Goal: Information Seeking & Learning: Learn about a topic

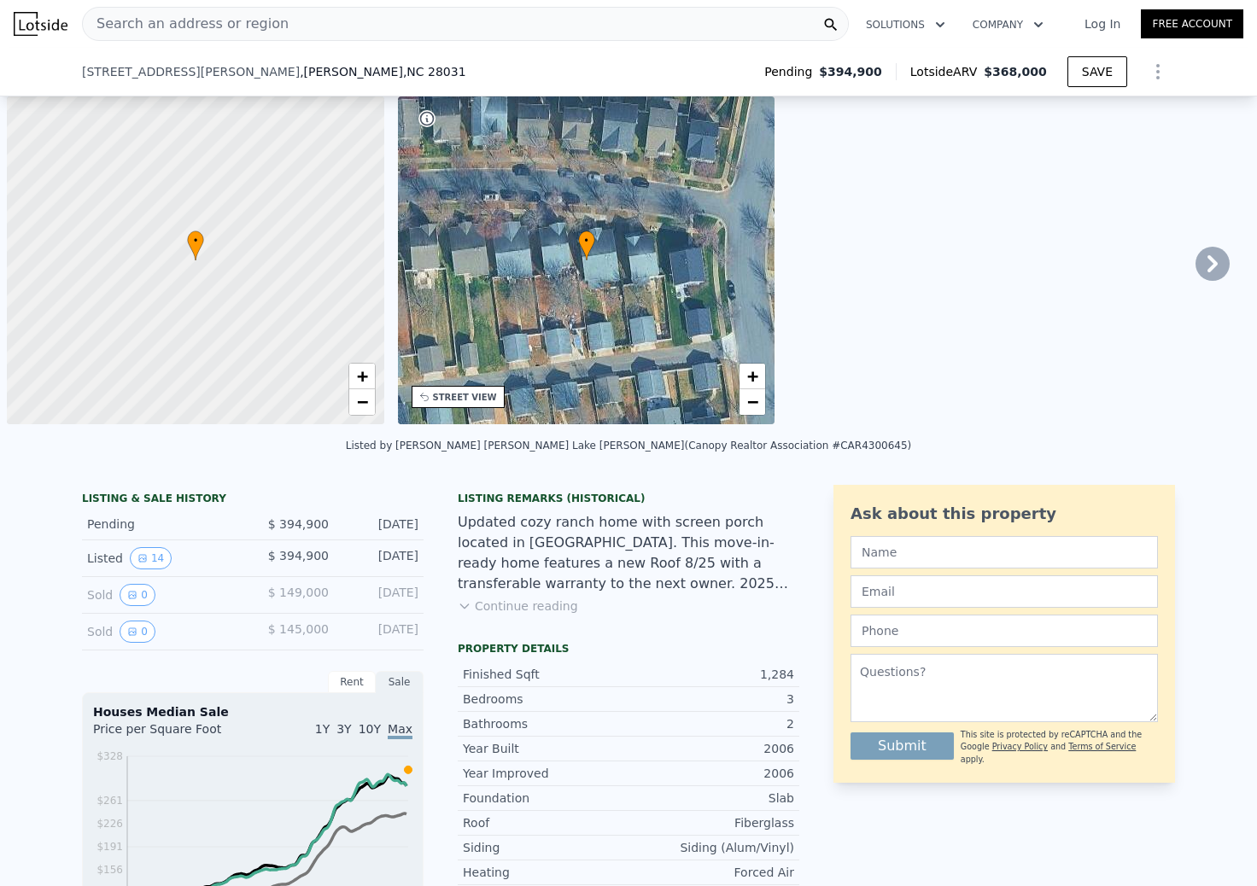
select select "30"
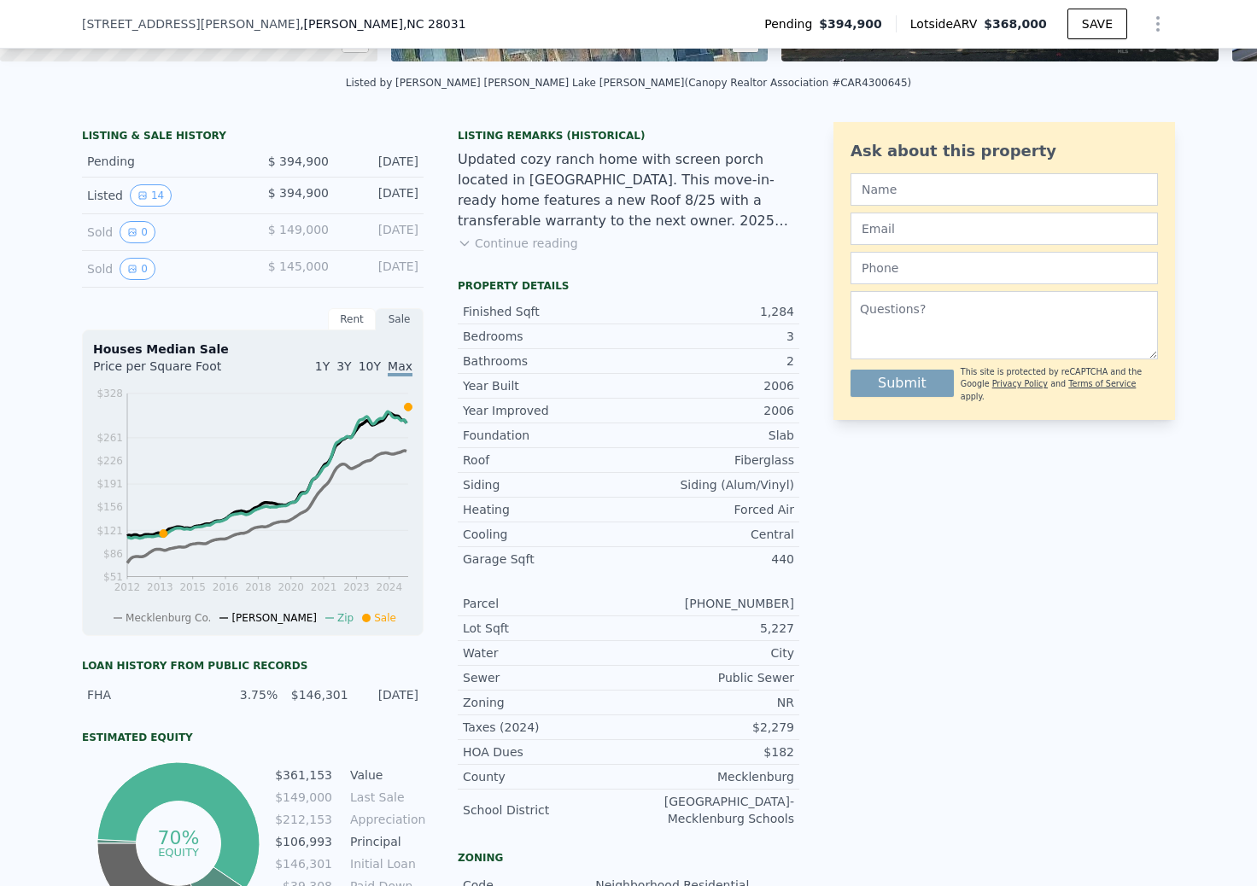
scroll to position [370, 0]
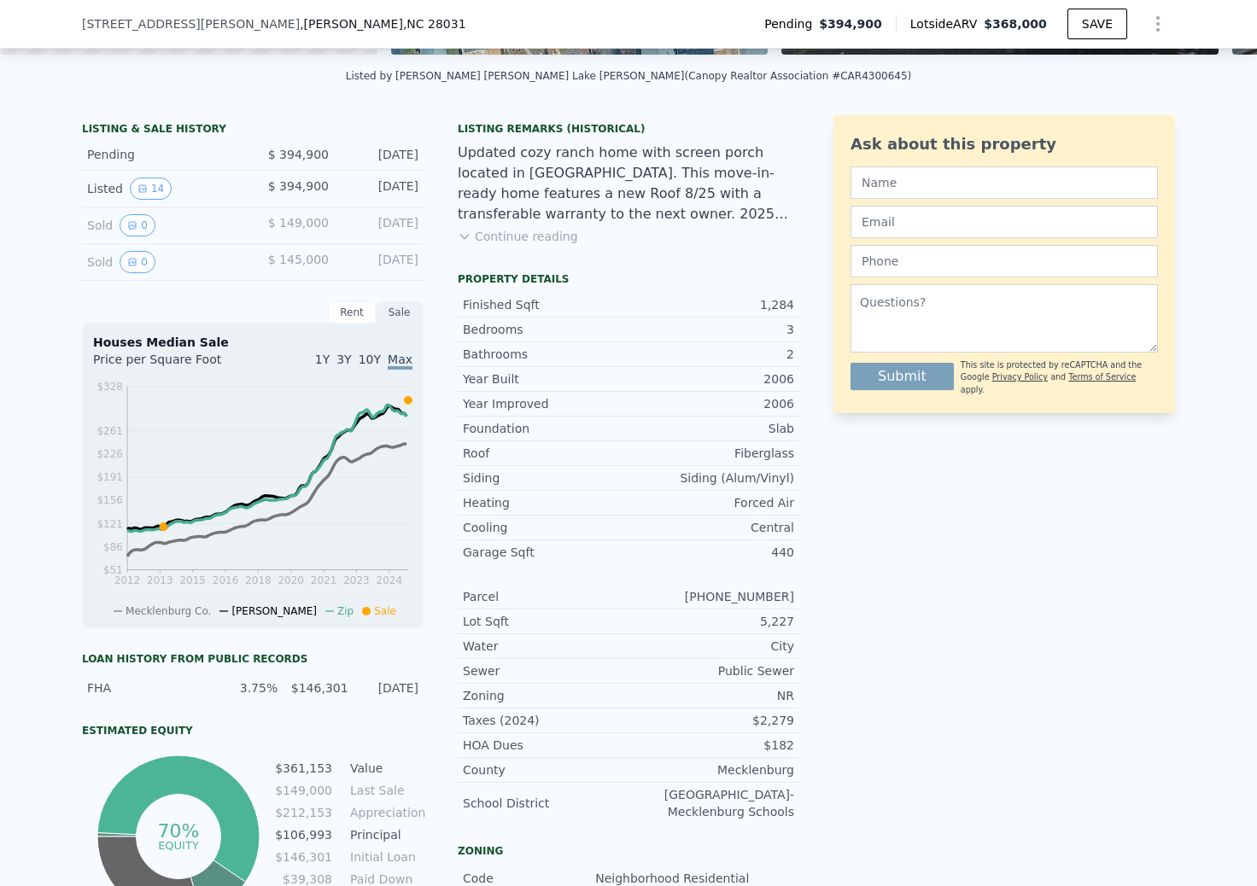
click at [551, 236] on button "Continue reading" at bounding box center [518, 236] width 120 height 17
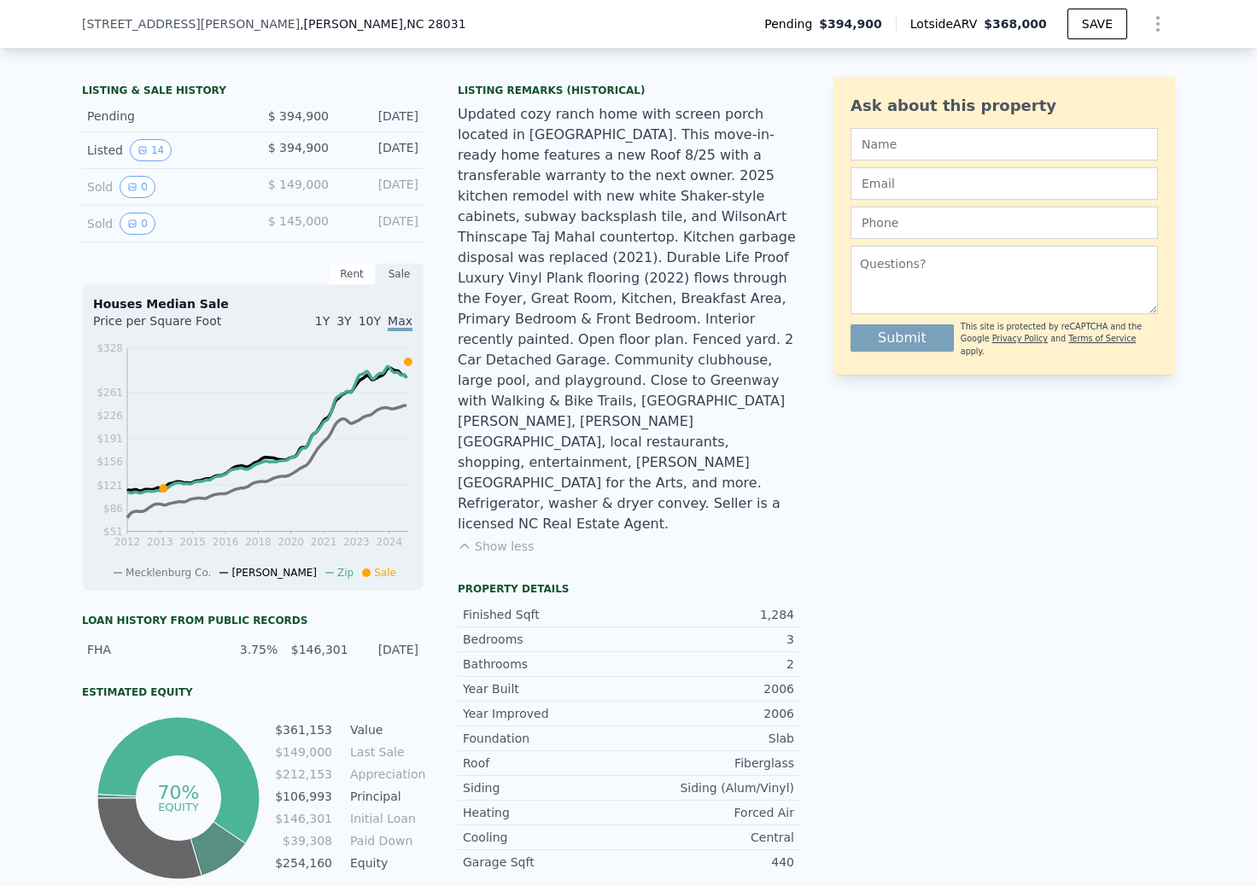
scroll to position [412, 0]
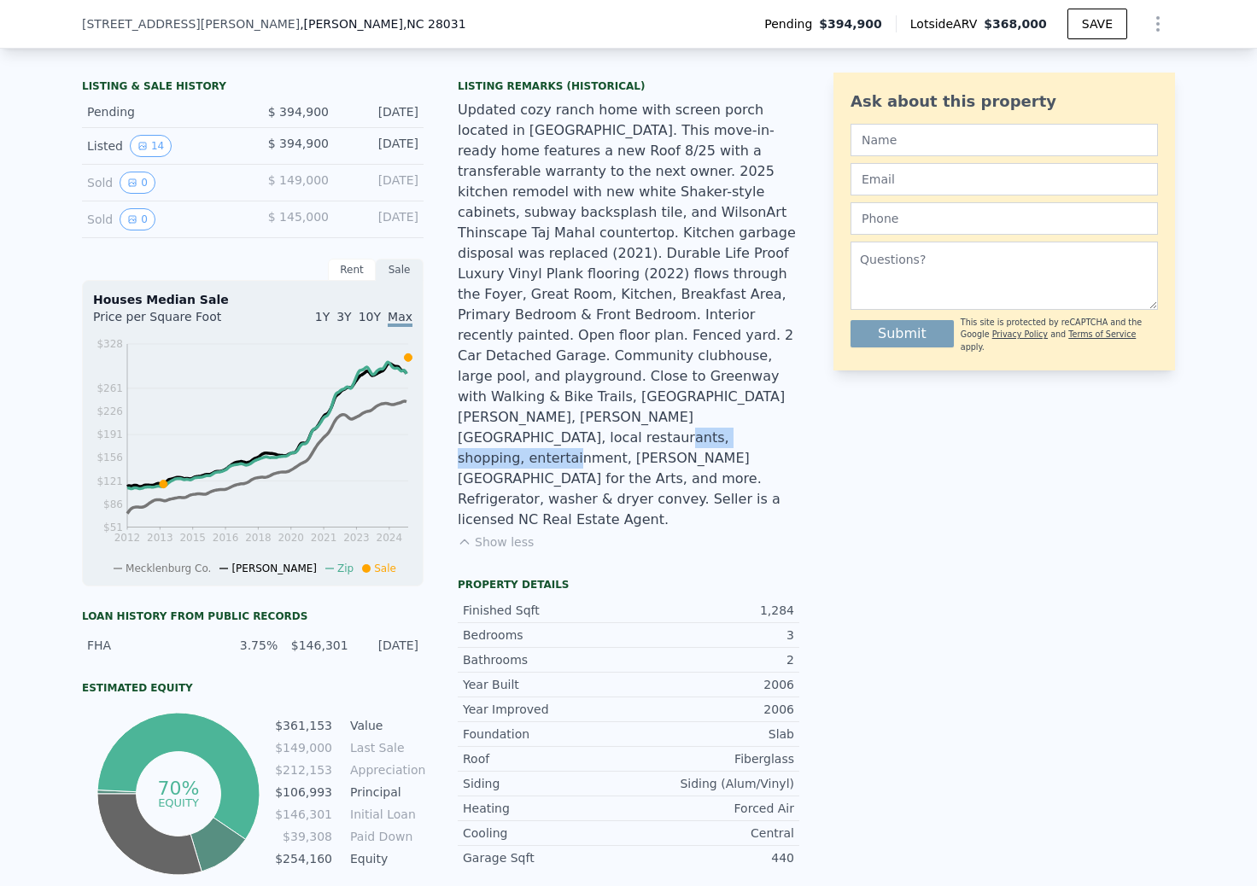
drag, startPoint x: 552, startPoint y: 397, endPoint x: 690, endPoint y: 388, distance: 138.6
click at [692, 388] on div "Updated cozy ranch home with screen porch located in Heritage Green. This move-…" at bounding box center [628, 315] width 341 height 430
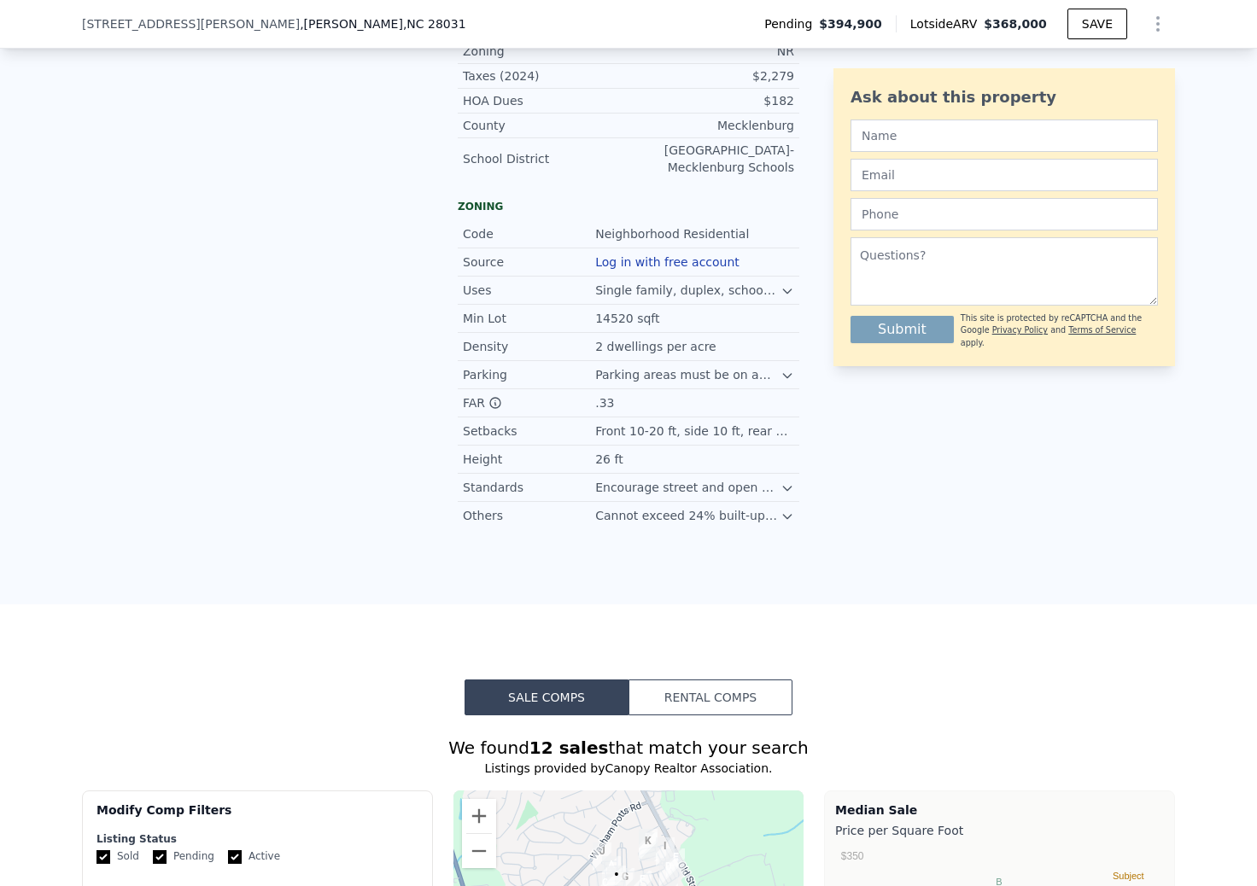
scroll to position [1386, 0]
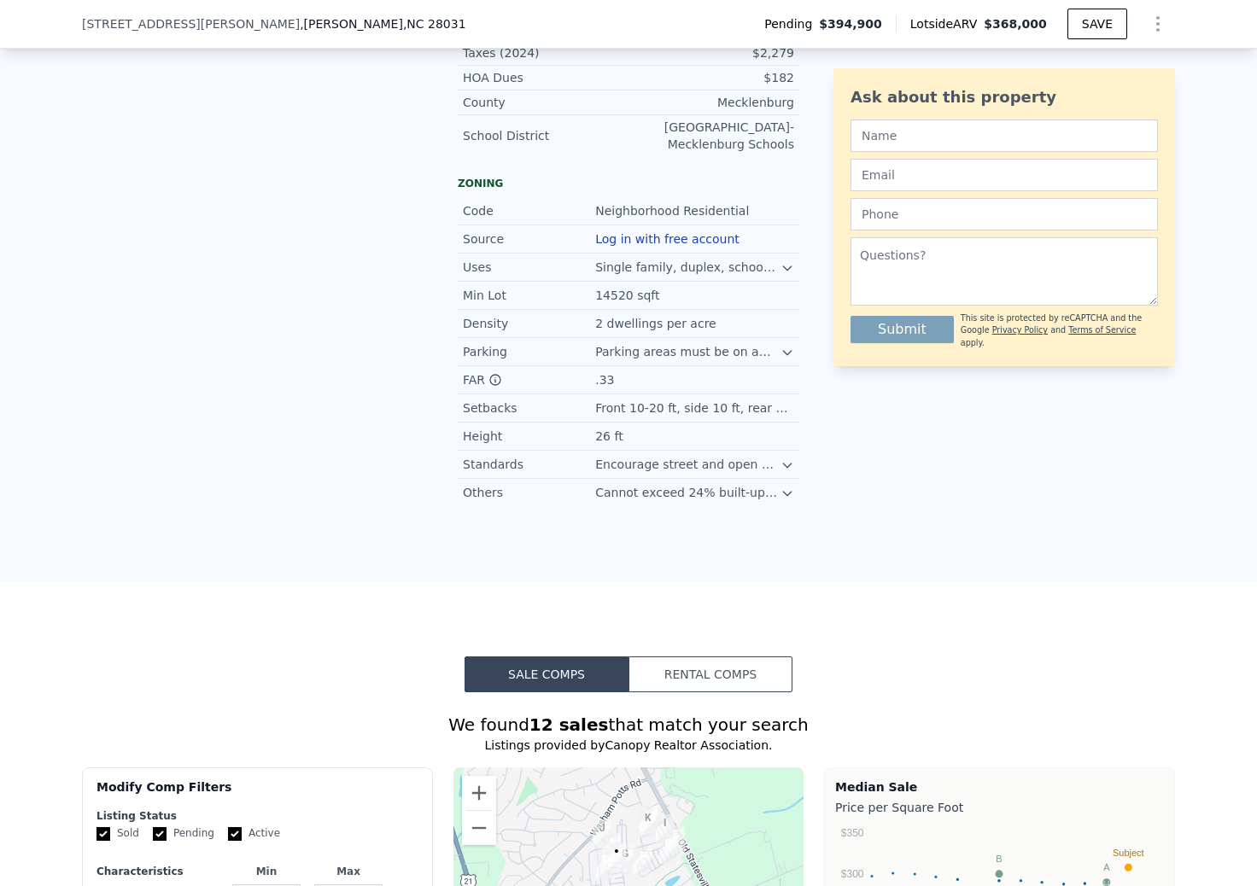
click at [791, 464] on icon at bounding box center [787, 466] width 8 height 4
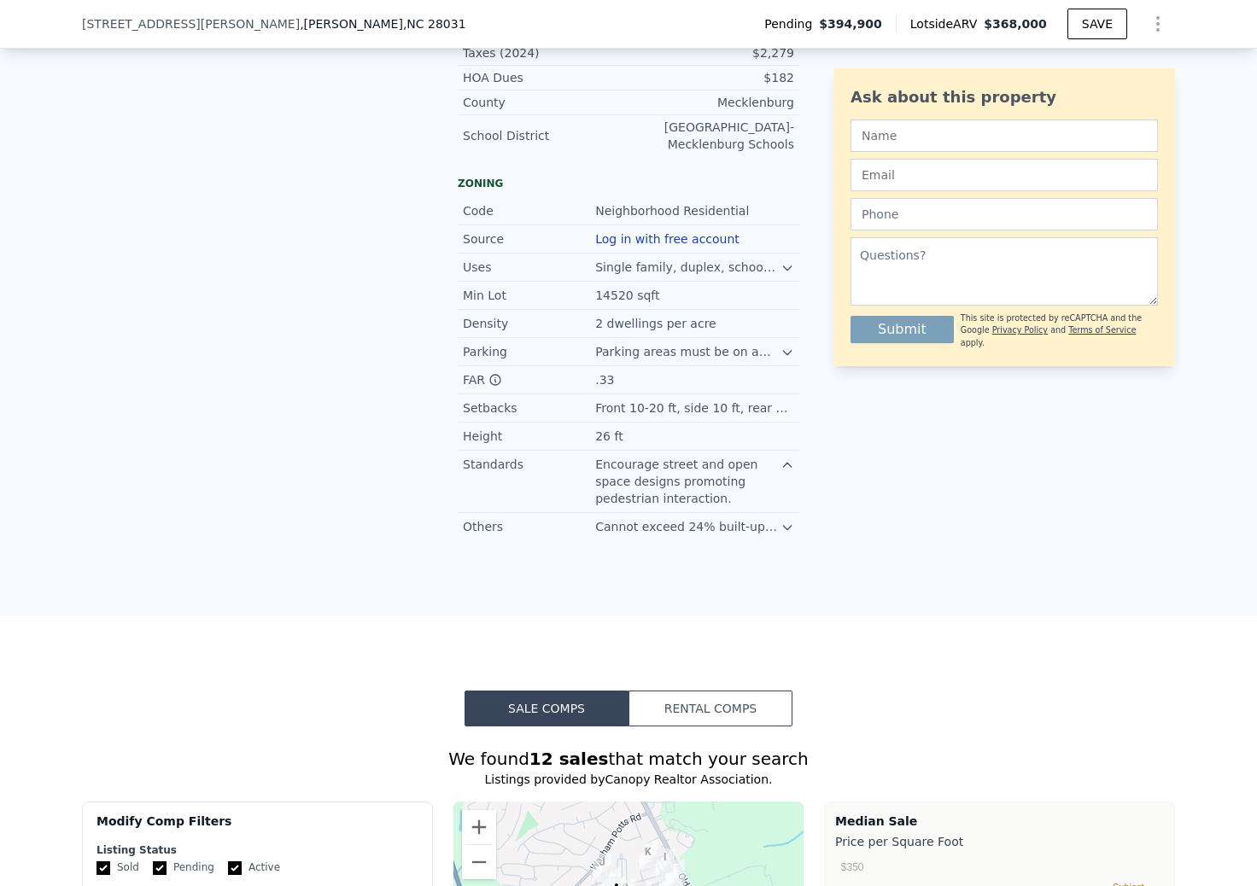
click at [787, 521] on icon at bounding box center [787, 528] width 14 height 14
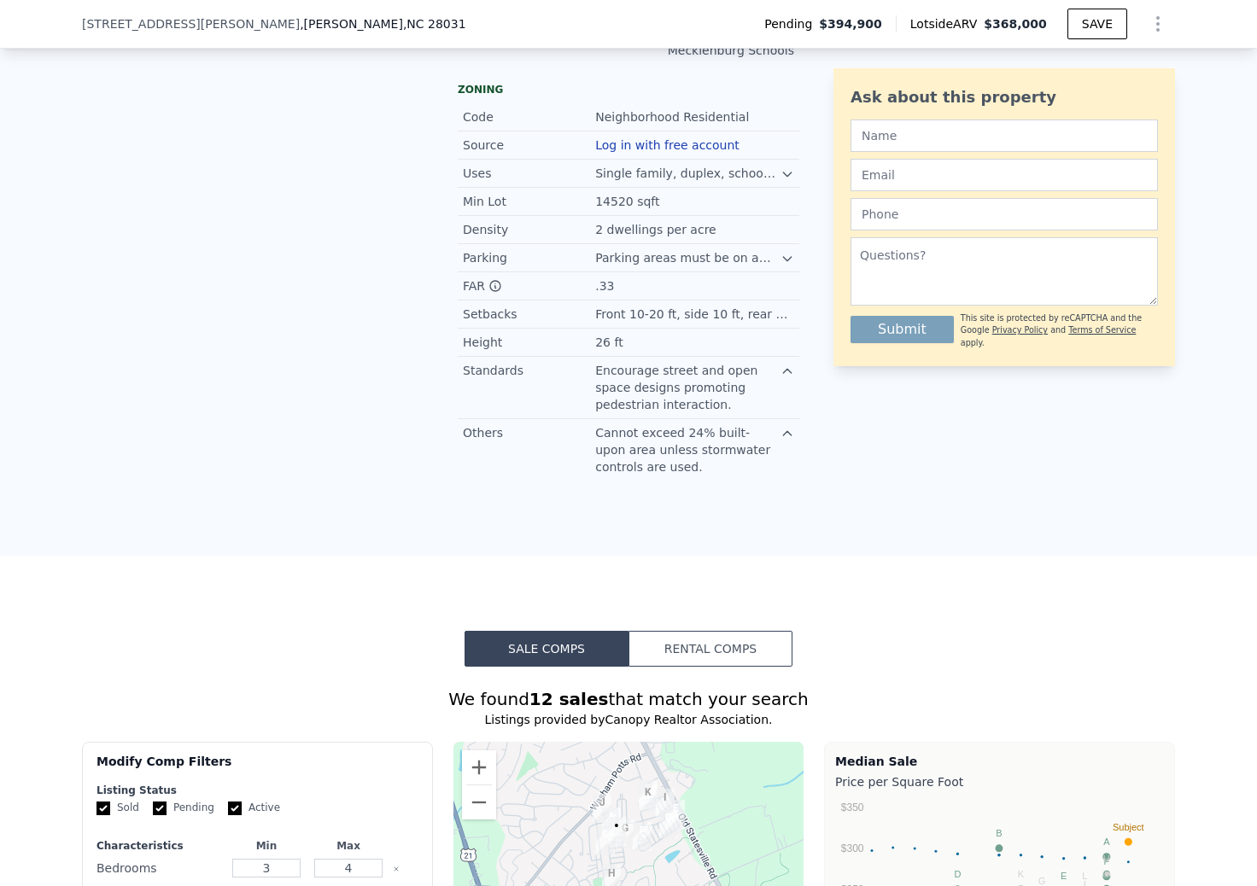
scroll to position [1448, 0]
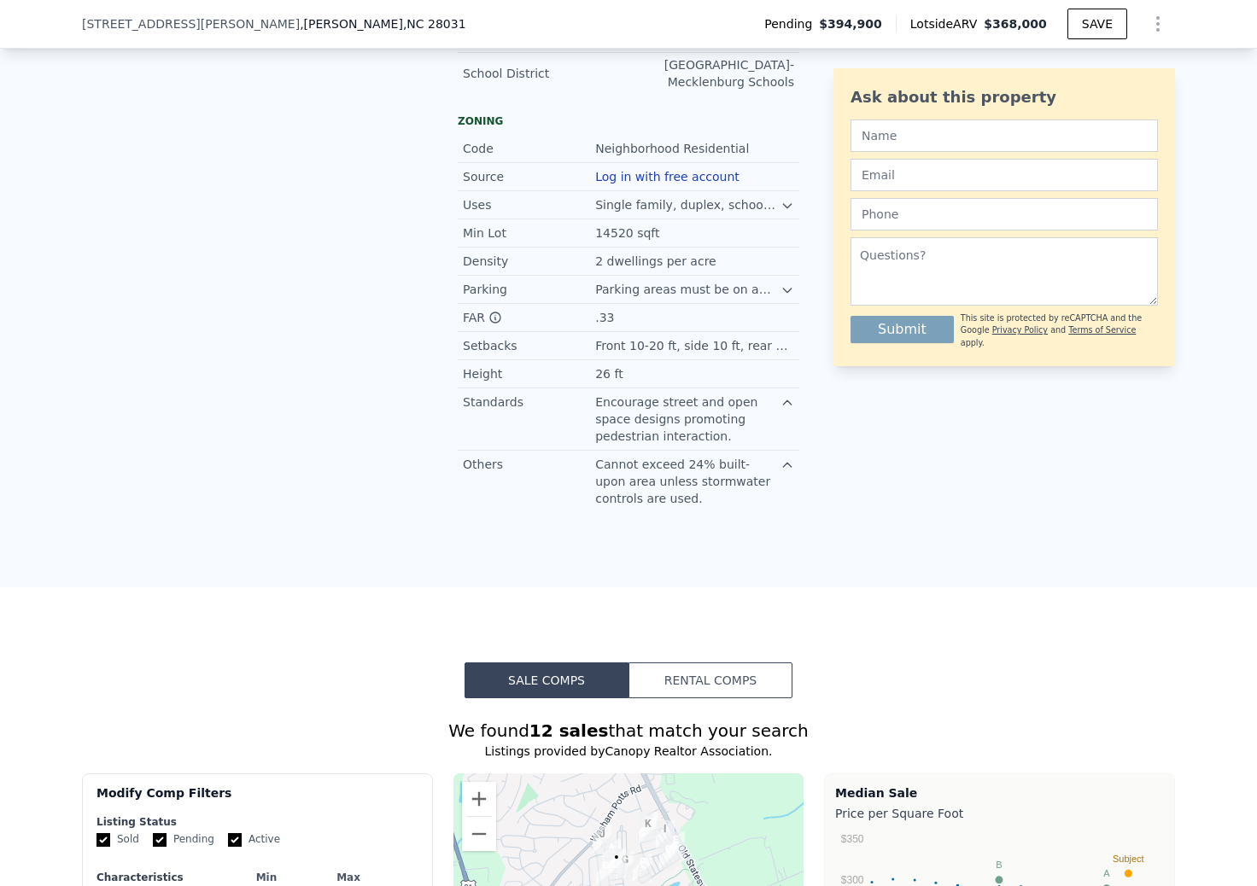
click at [786, 199] on icon at bounding box center [787, 206] width 14 height 14
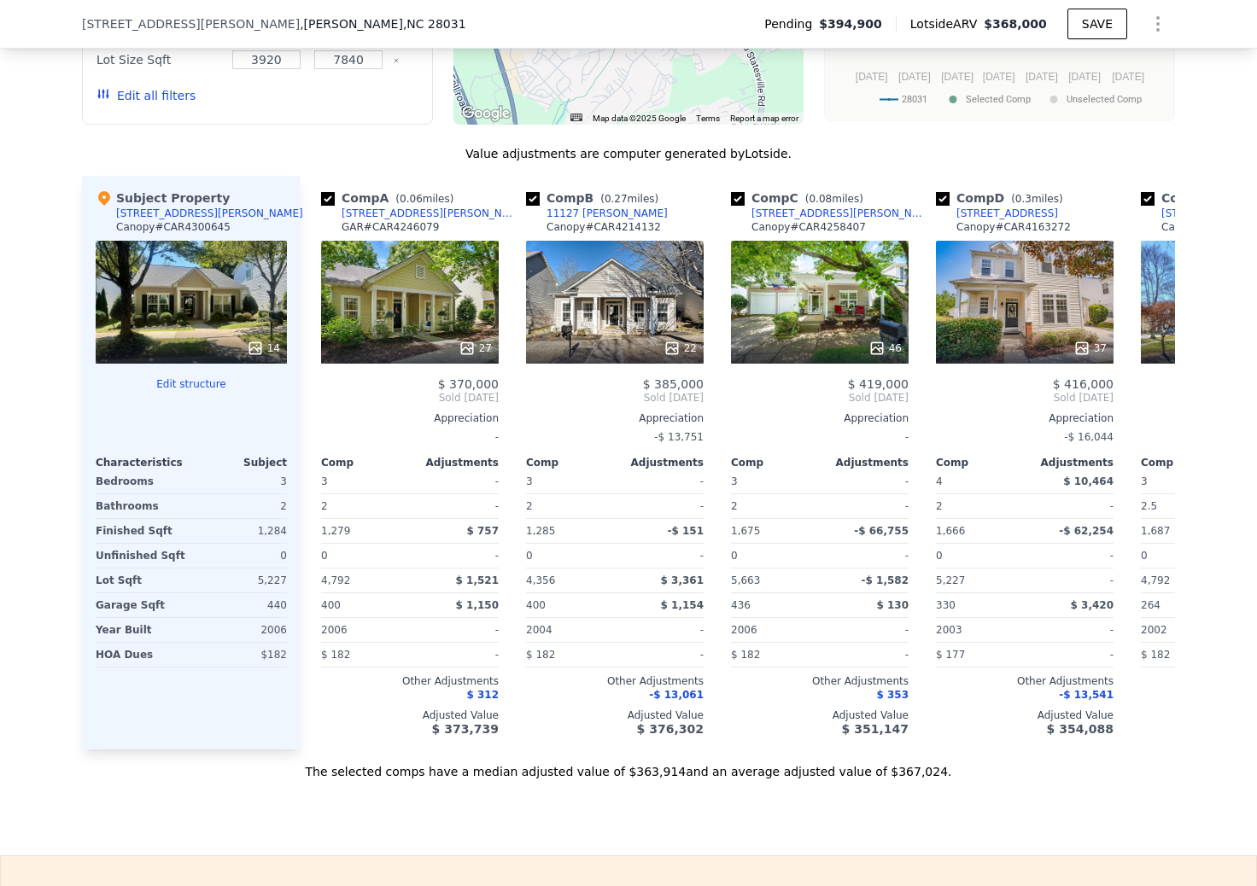
scroll to position [2413, 0]
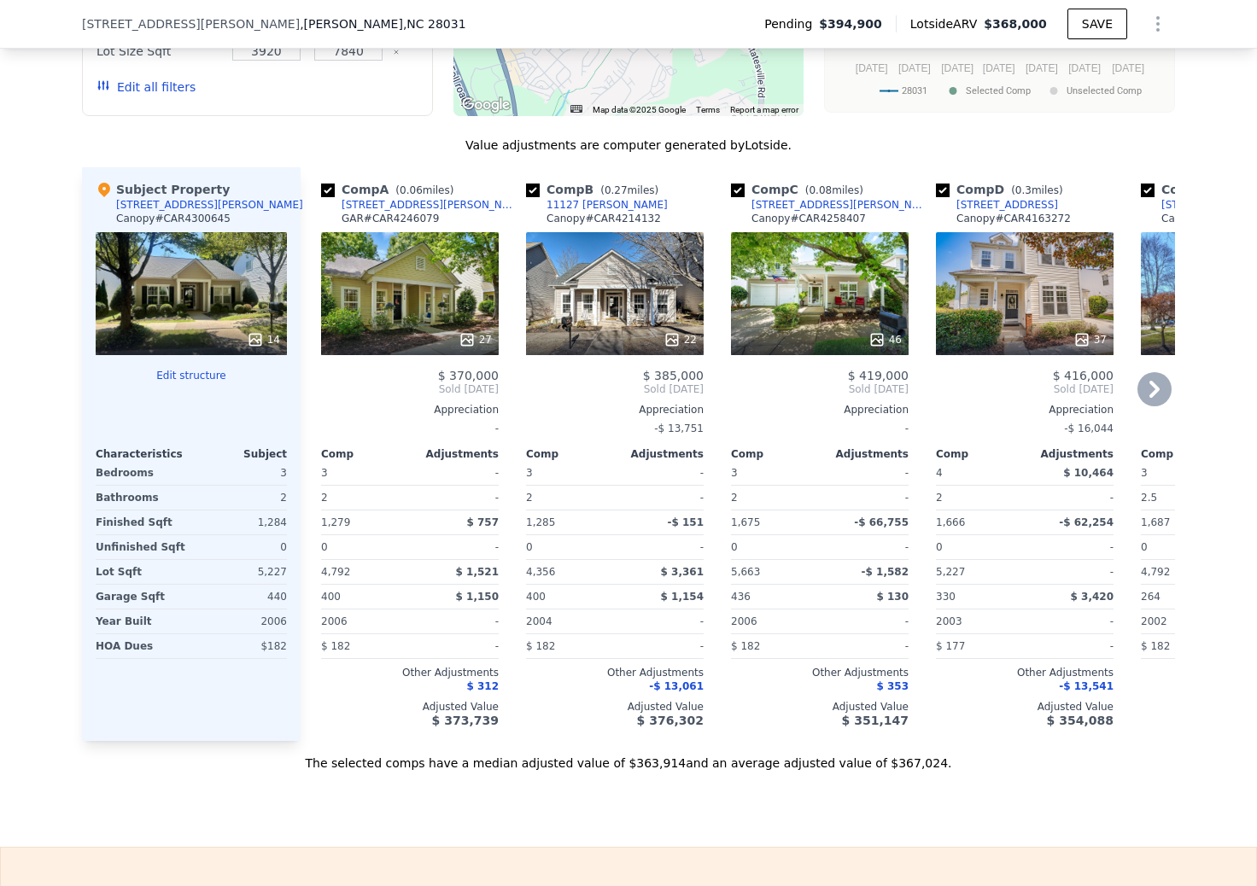
click at [855, 181] on div "Comp C ( 0.08 miles) 19539 Denae Lynn Dr Canopy # CAR4258407" at bounding box center [820, 206] width 178 height 51
